Goal: Task Accomplishment & Management: Complete application form

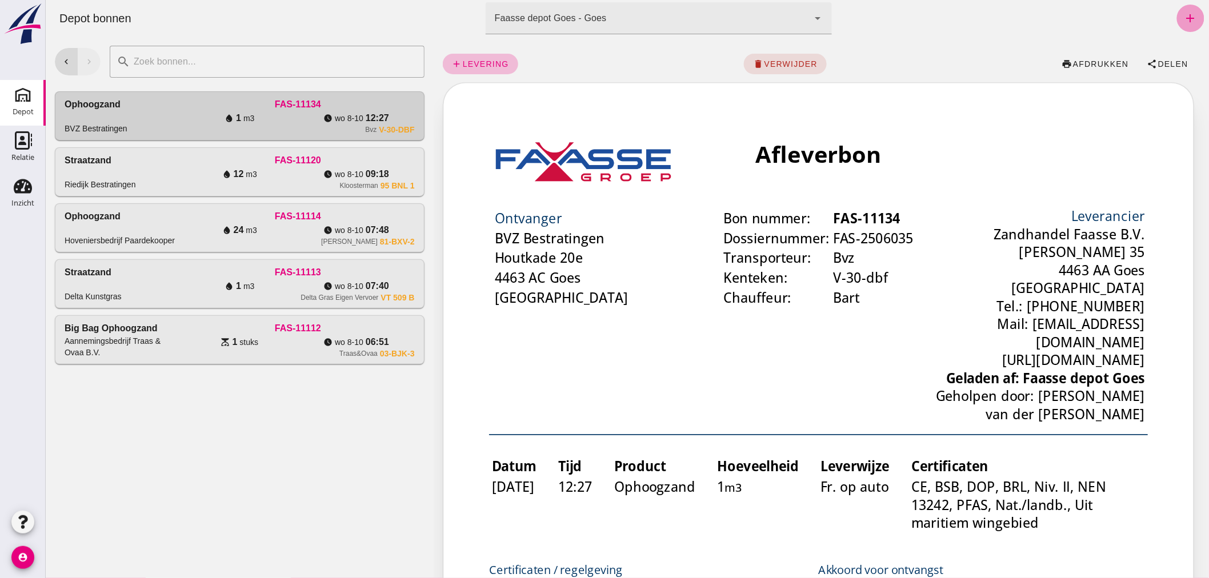
click at [1185, 13] on icon "add" at bounding box center [1190, 18] width 14 height 14
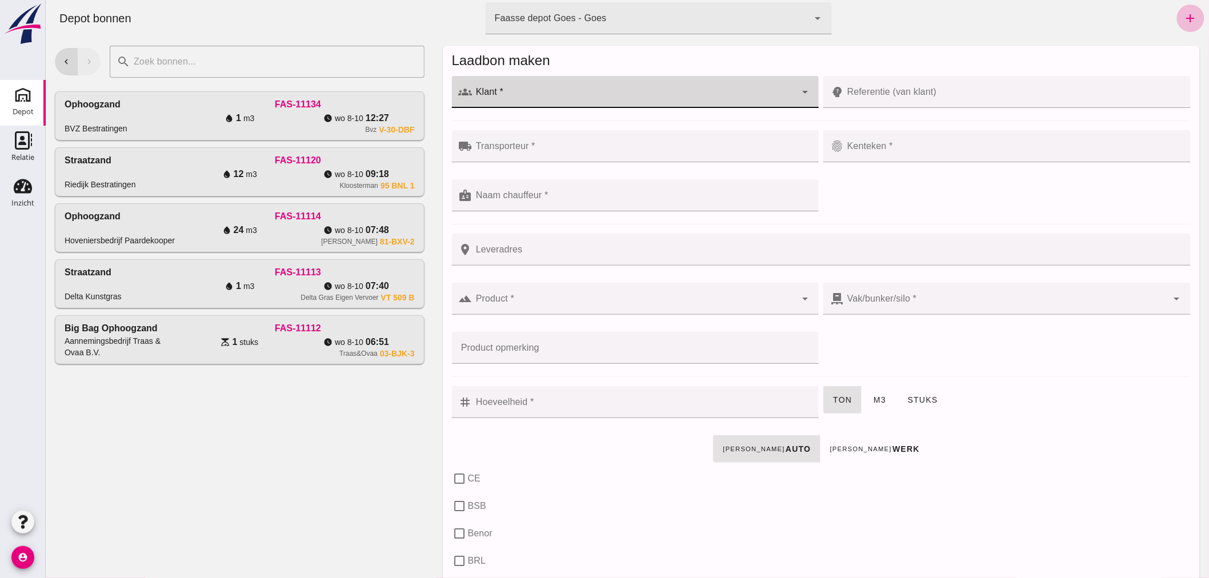
click at [529, 92] on input "Klant *" at bounding box center [634, 98] width 324 height 14
click at [546, 122] on div "Zaaidijk Grondwerken & Verhuur" at bounding box center [639, 126] width 327 height 14
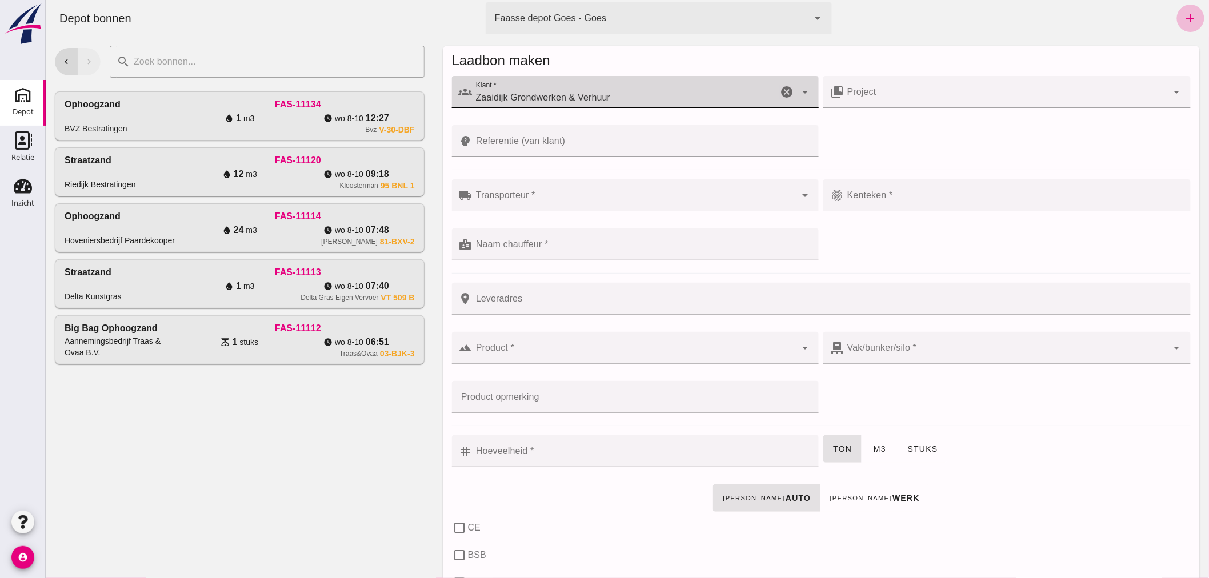
type input "Zaaidijk Grondwerken & Verhuur"
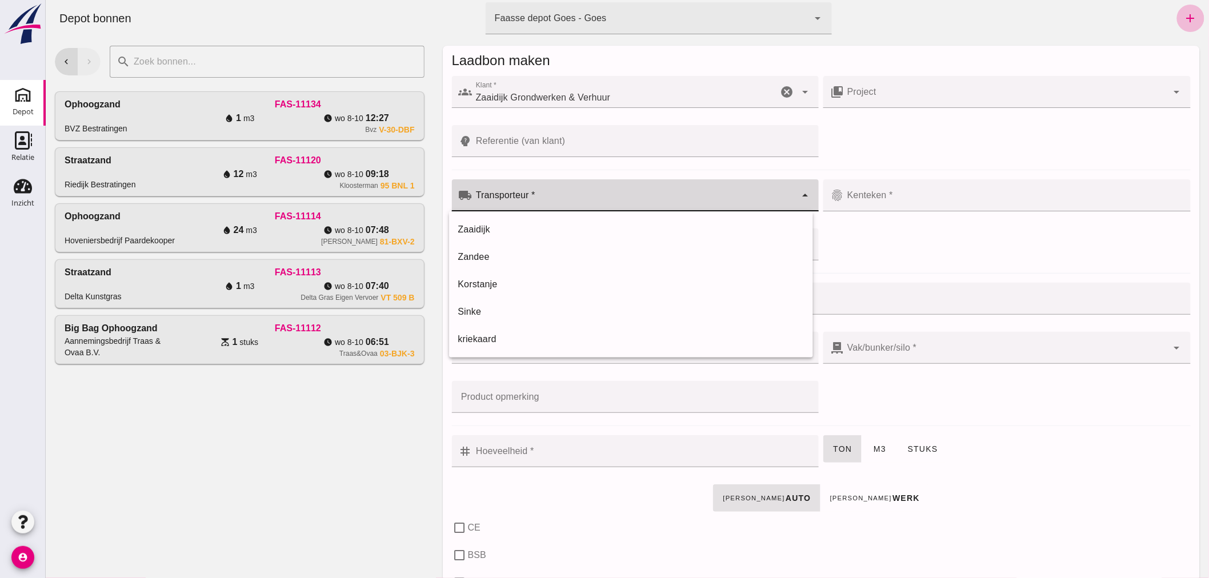
click at [514, 190] on div at bounding box center [634, 195] width 324 height 32
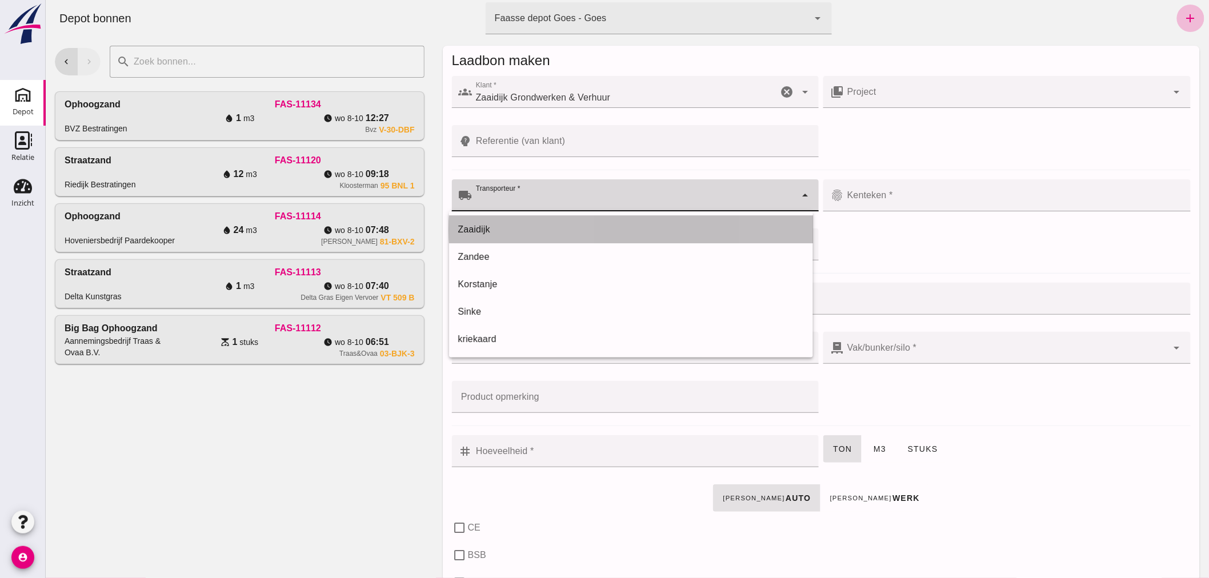
click at [508, 225] on div "Zaaidijk" at bounding box center [631, 230] width 346 height 14
type input "Zaaidijk"
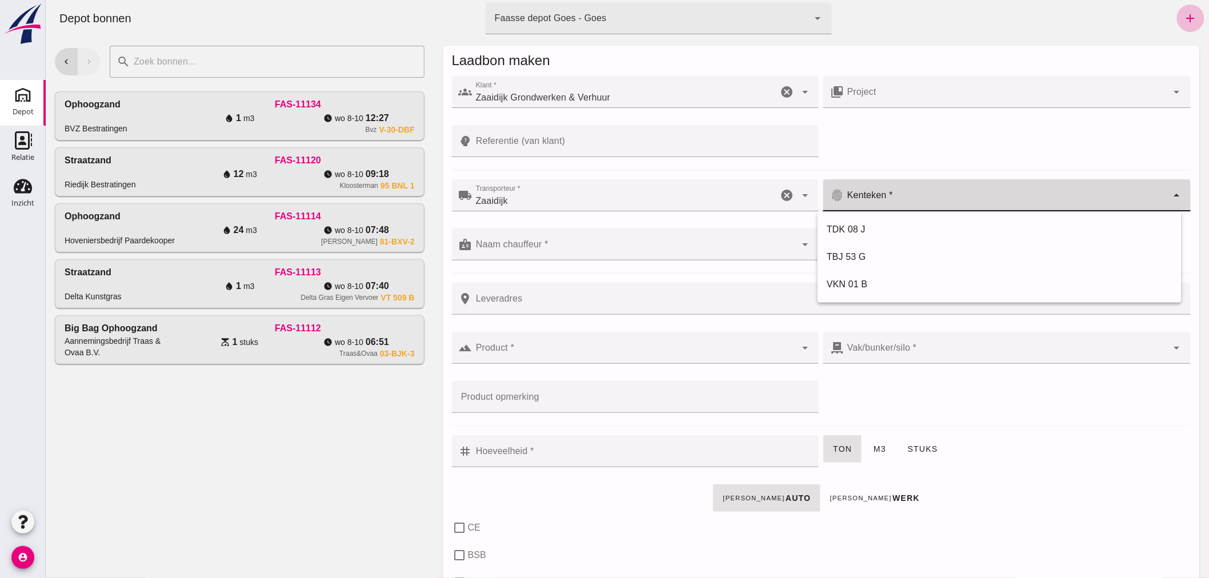
click at [904, 187] on div at bounding box center [1005, 195] width 324 height 32
type input "TJR-27-H"
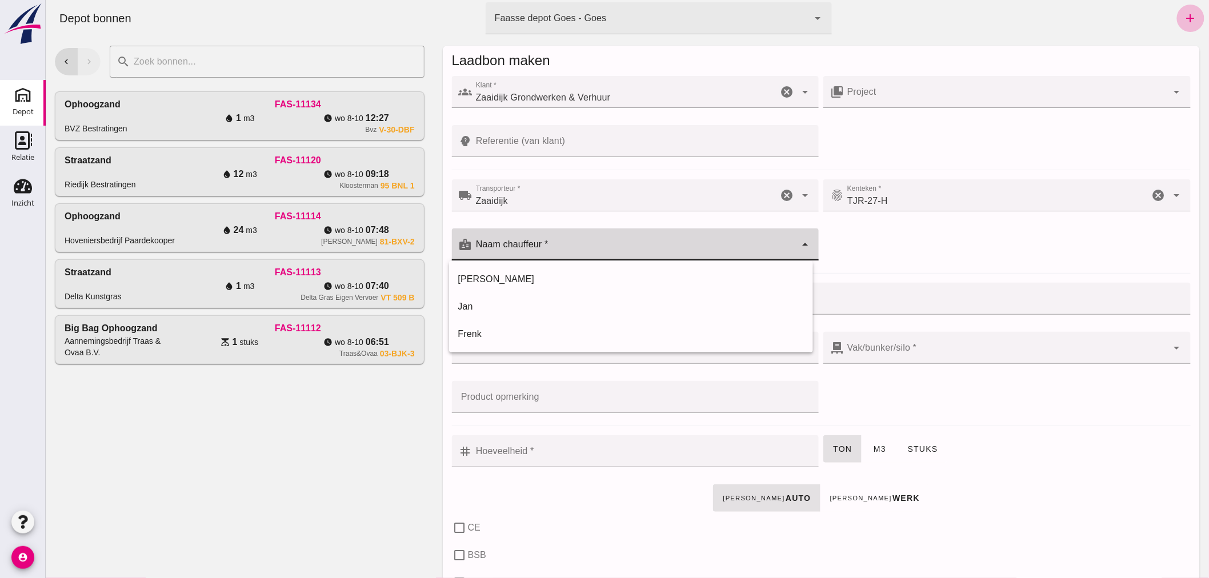
click at [653, 252] on input "Naam chauffeur *" at bounding box center [634, 250] width 324 height 14
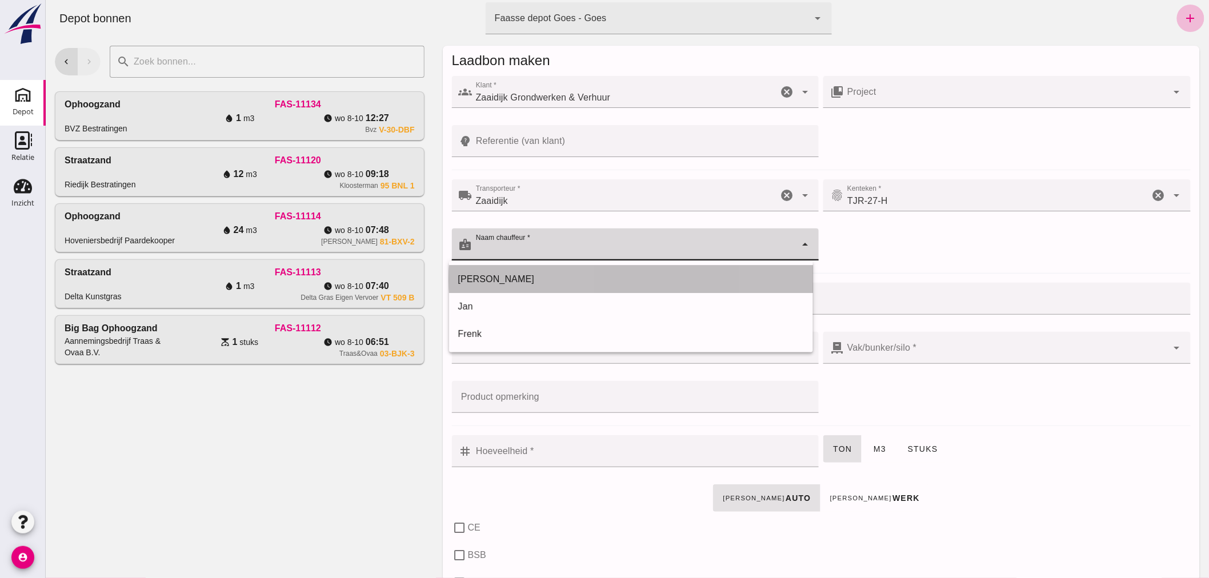
click at [578, 279] on div "[PERSON_NAME]" at bounding box center [631, 280] width 346 height 14
type input "[PERSON_NAME]"
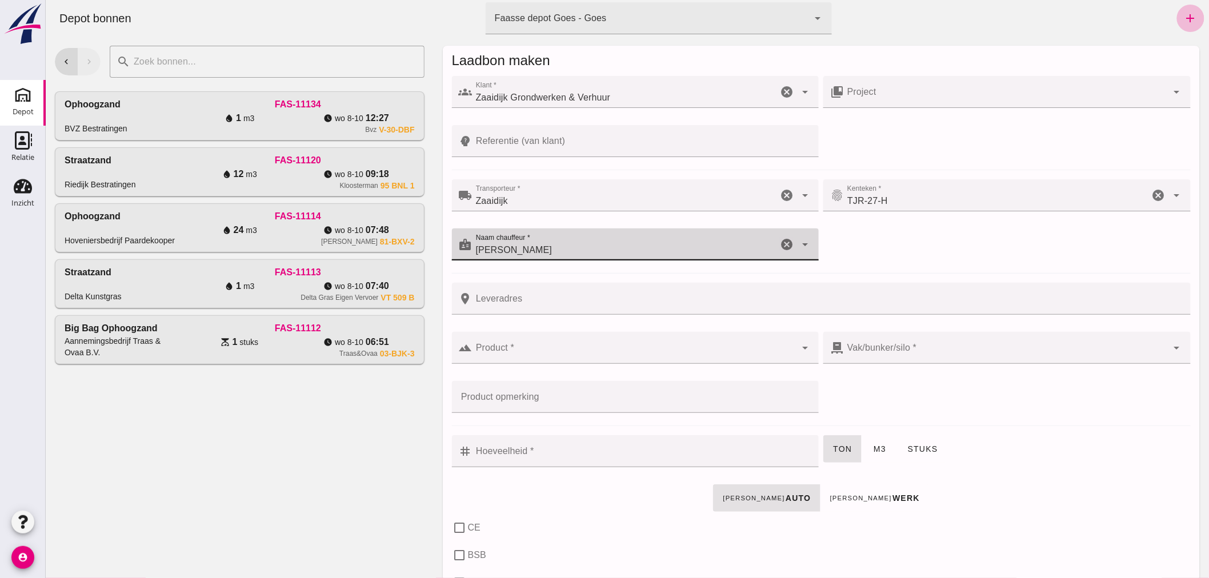
click at [579, 342] on div at bounding box center [634, 348] width 324 height 32
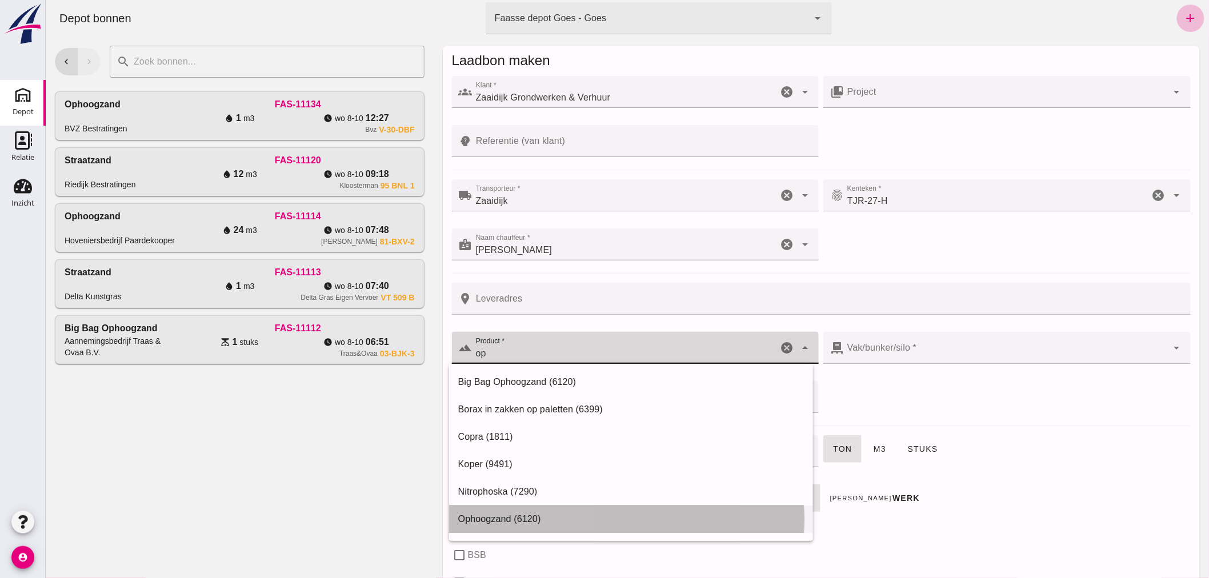
click at [545, 516] on div "Ophoogzand (6120)" at bounding box center [631, 519] width 346 height 14
type input "Ophoogzand (6120)"
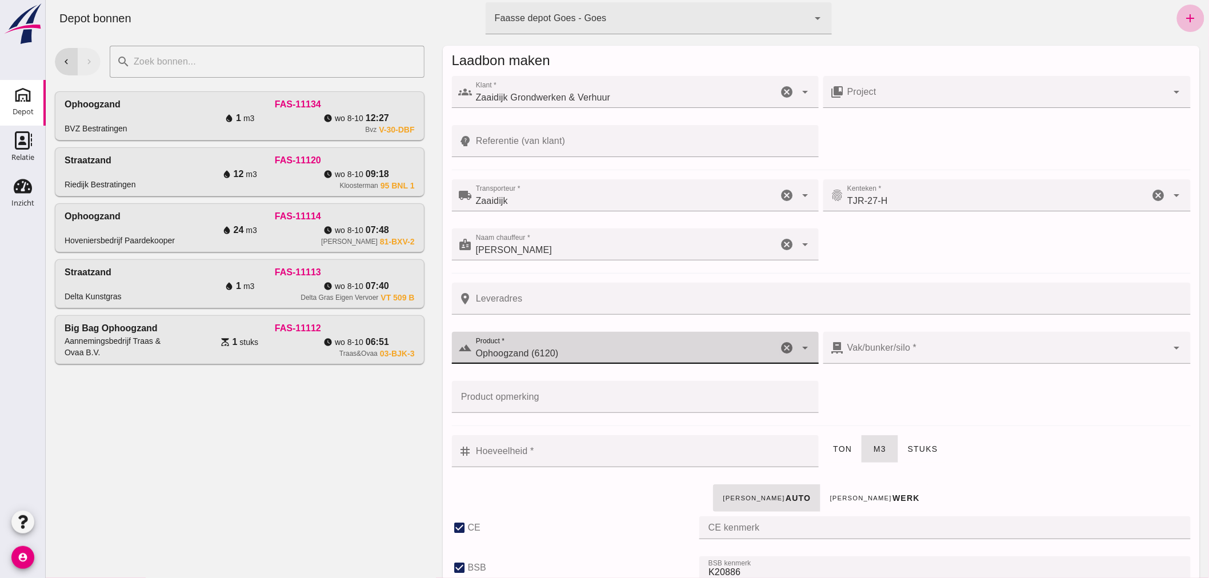
type input "38"
checkbox input "true"
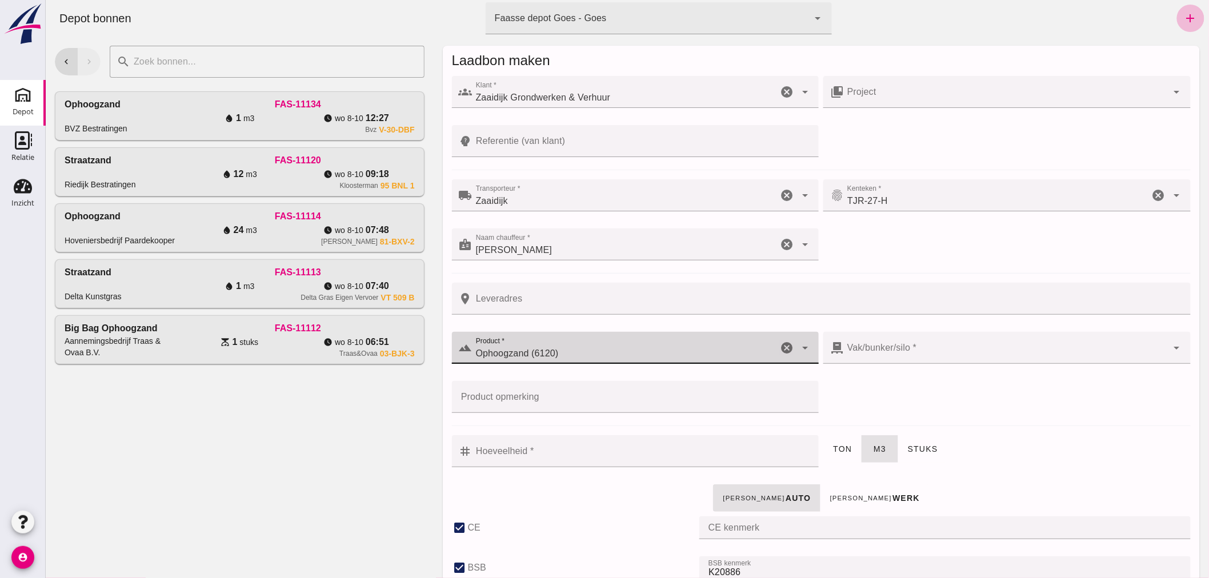
type input "40"
checkbox input "true"
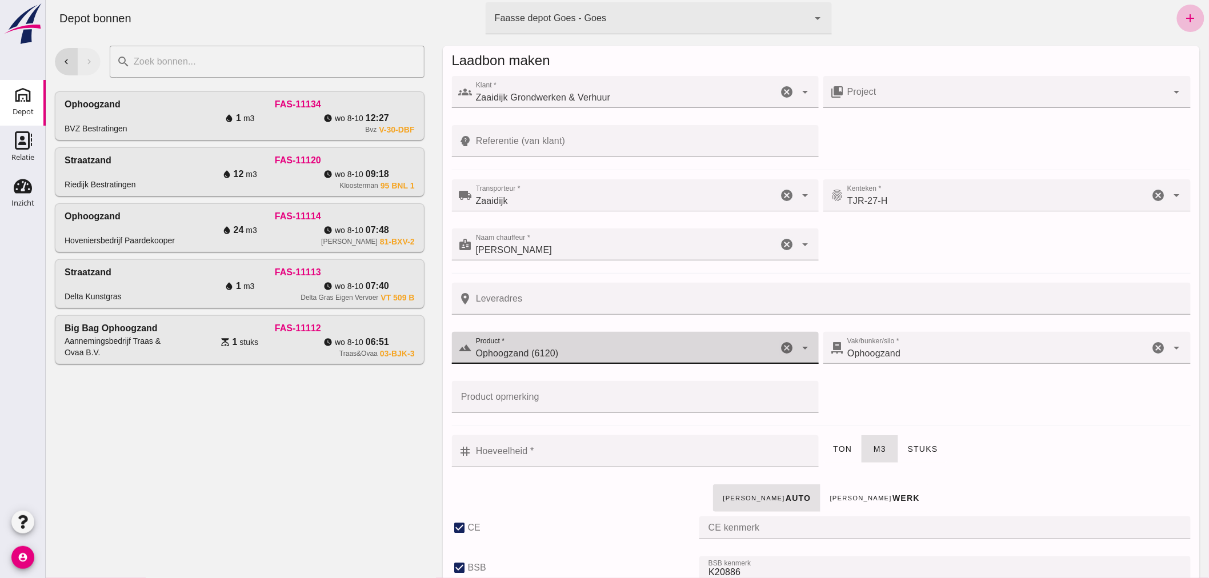
type input "Ophoogzand (6120)"
click at [630, 461] on input "Hoeveelheid *" at bounding box center [642, 451] width 340 height 32
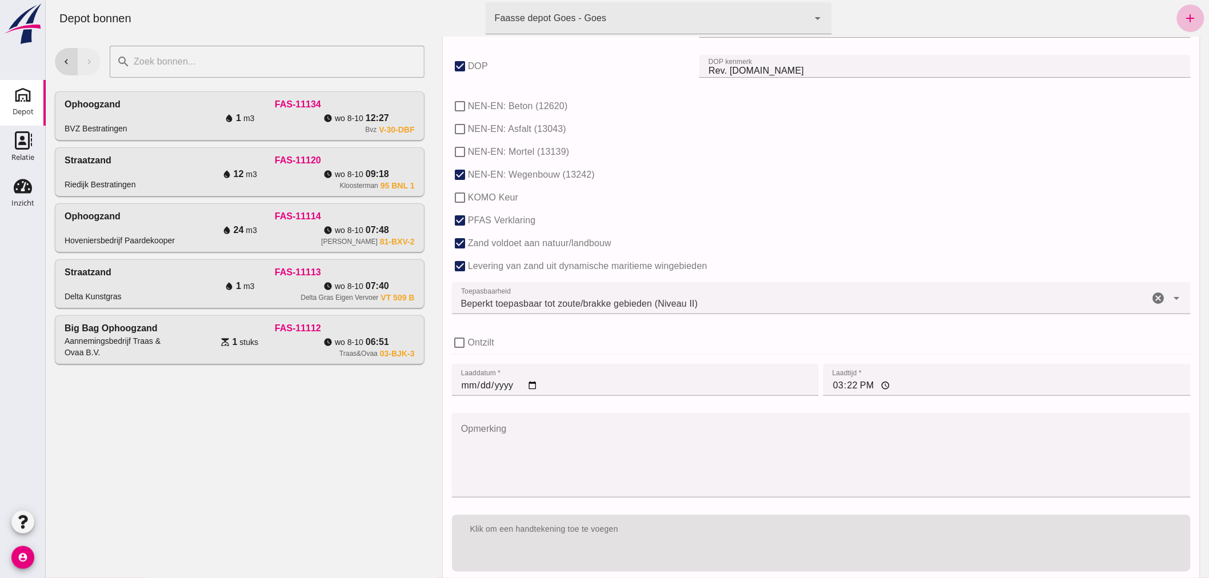
scroll to position [702, 0]
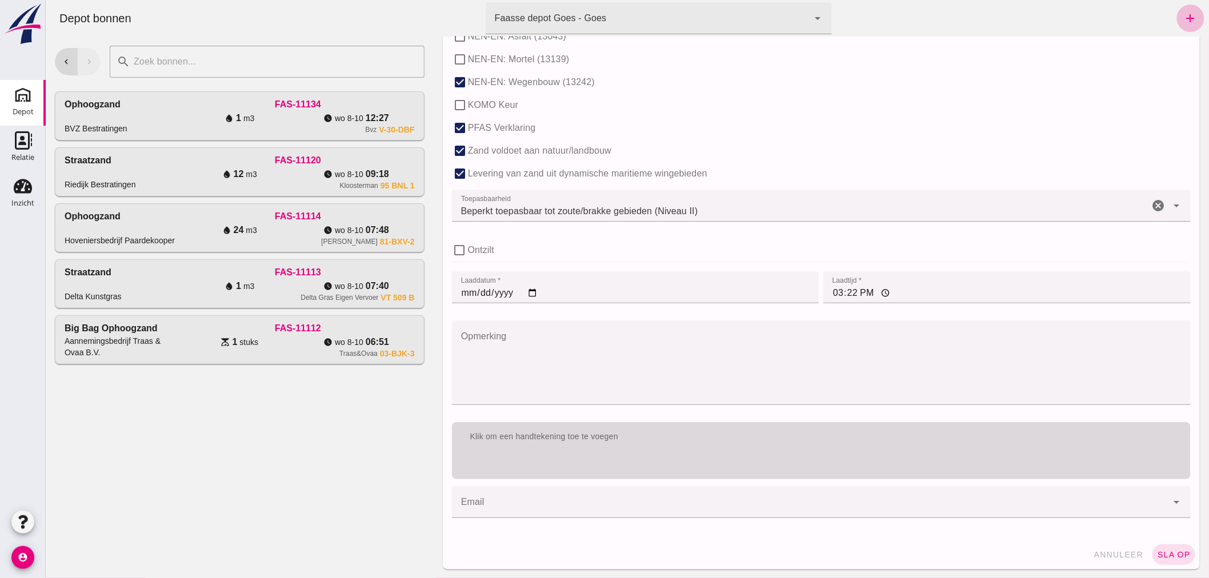
type input "7"
click at [742, 443] on div "Klik om een handtekening toe te voegen" at bounding box center [820, 437] width 739 height 30
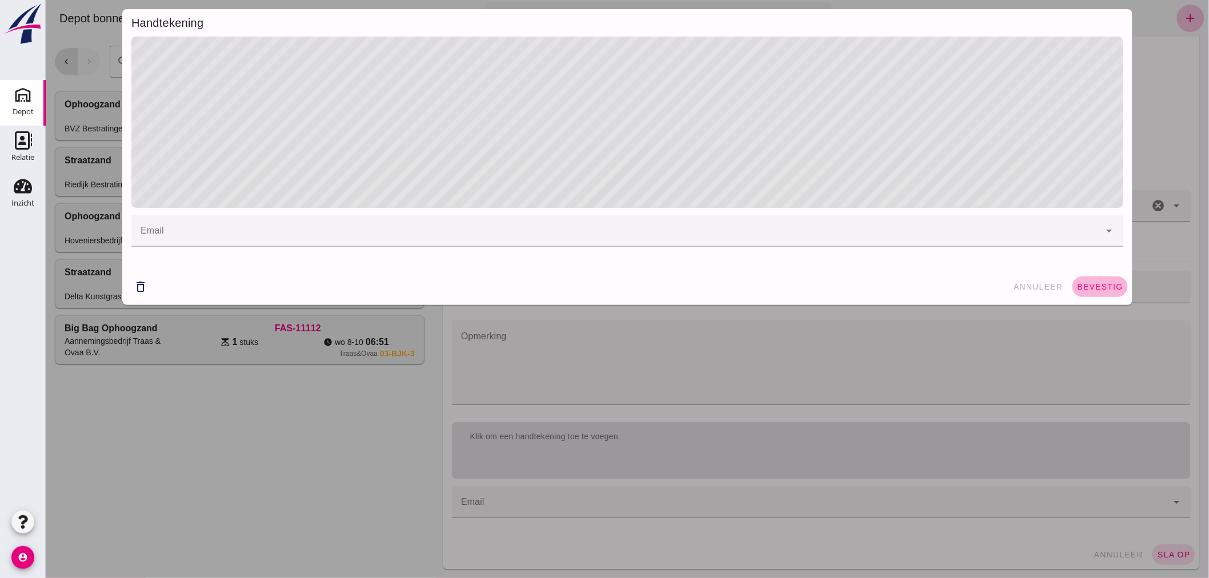
click at [1098, 288] on span "bevestig" at bounding box center [1099, 286] width 46 height 9
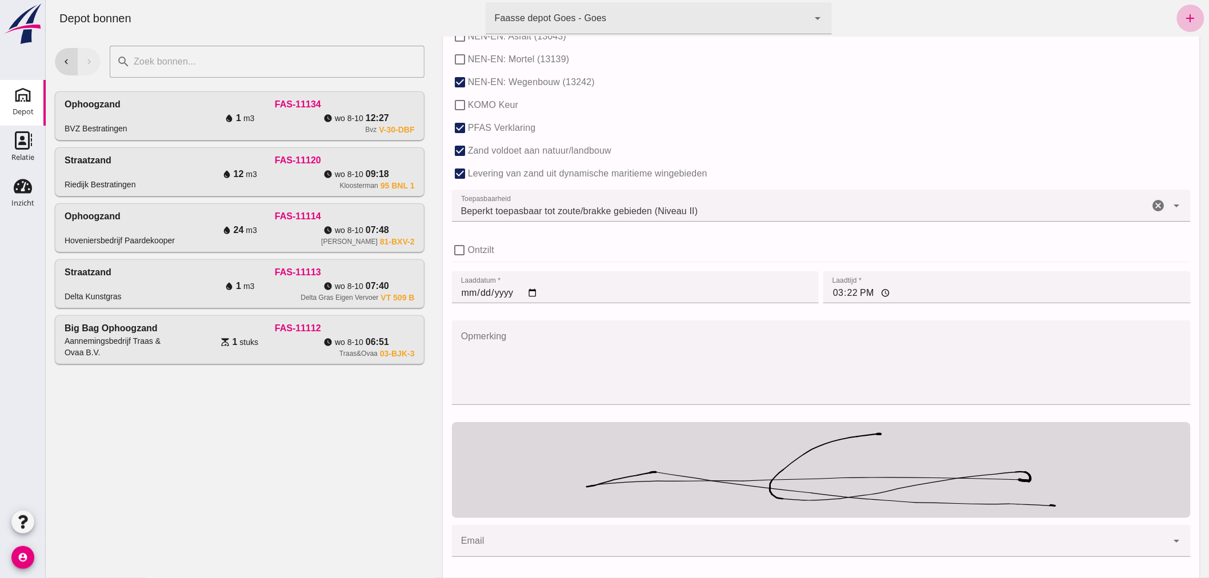
scroll to position [740, 0]
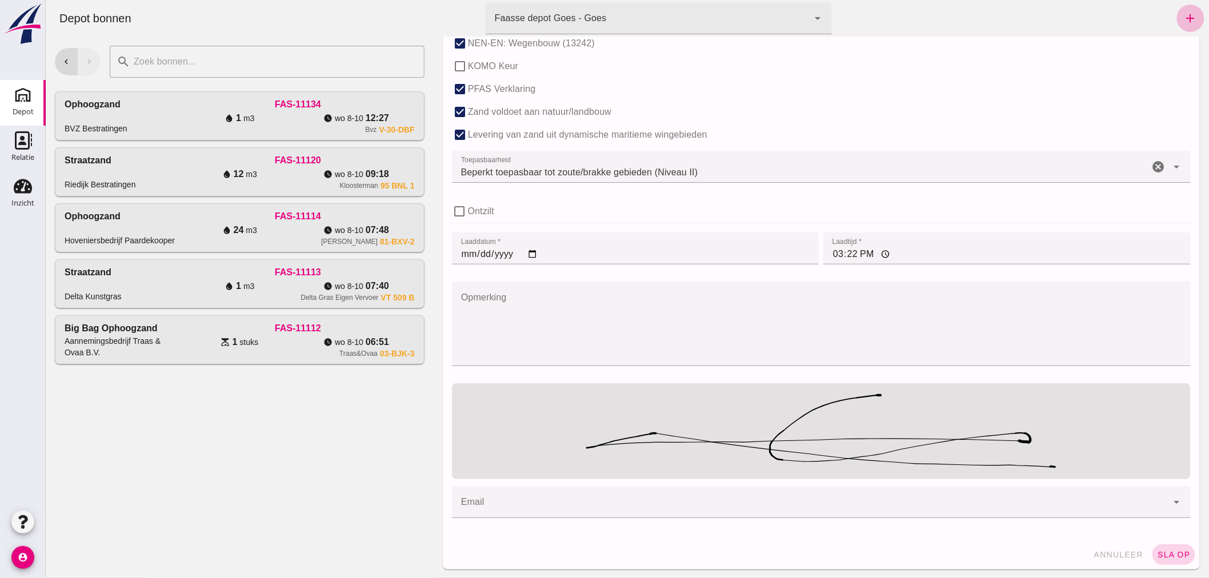
click at [1167, 550] on span "sla op" at bounding box center [1173, 554] width 34 height 9
